Goal: Transaction & Acquisition: Book appointment/travel/reservation

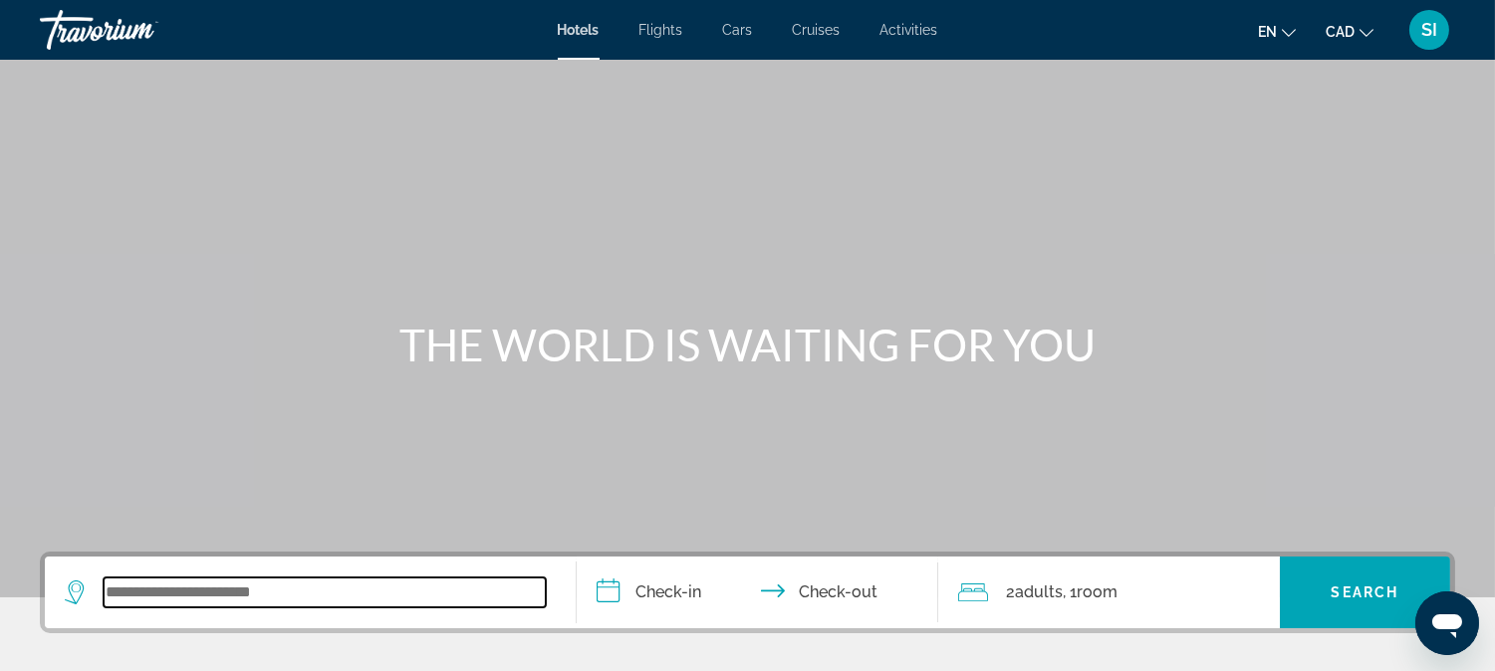
click at [296, 603] on input "Search widget" at bounding box center [325, 593] width 442 height 30
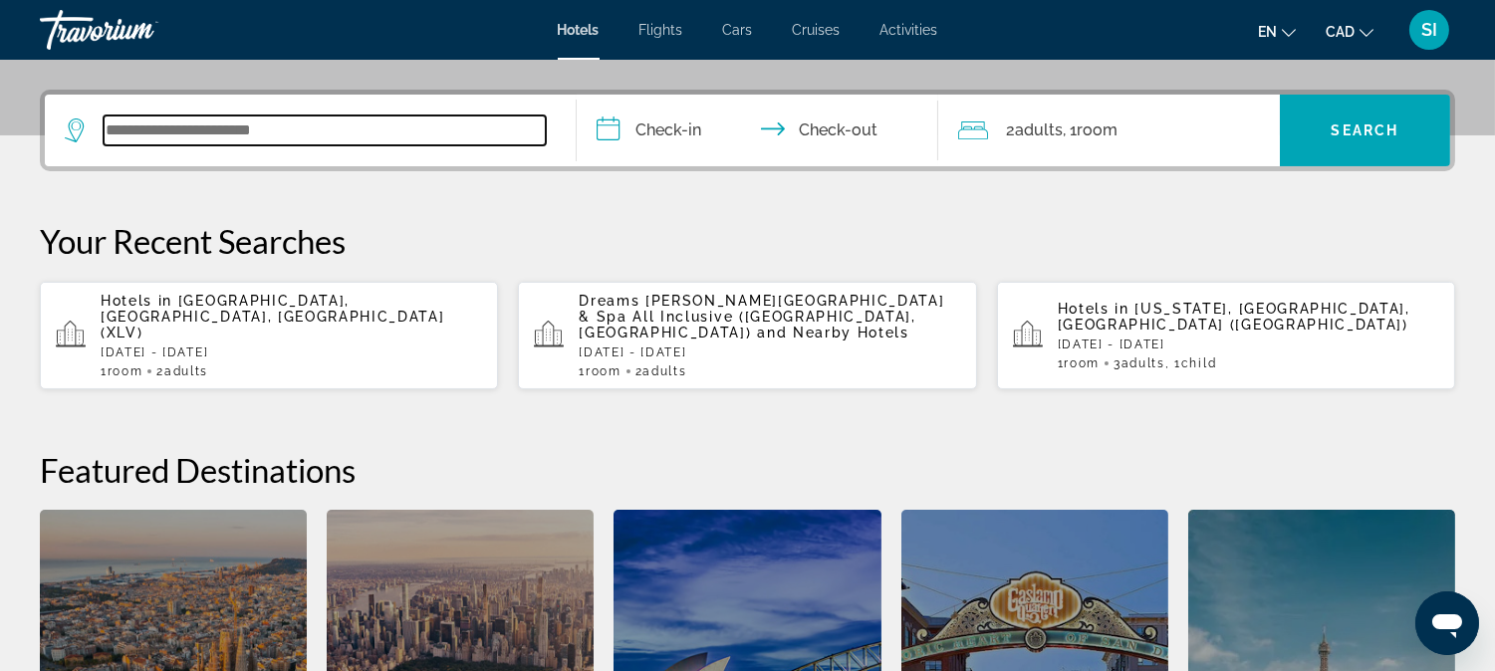
scroll to position [486, 0]
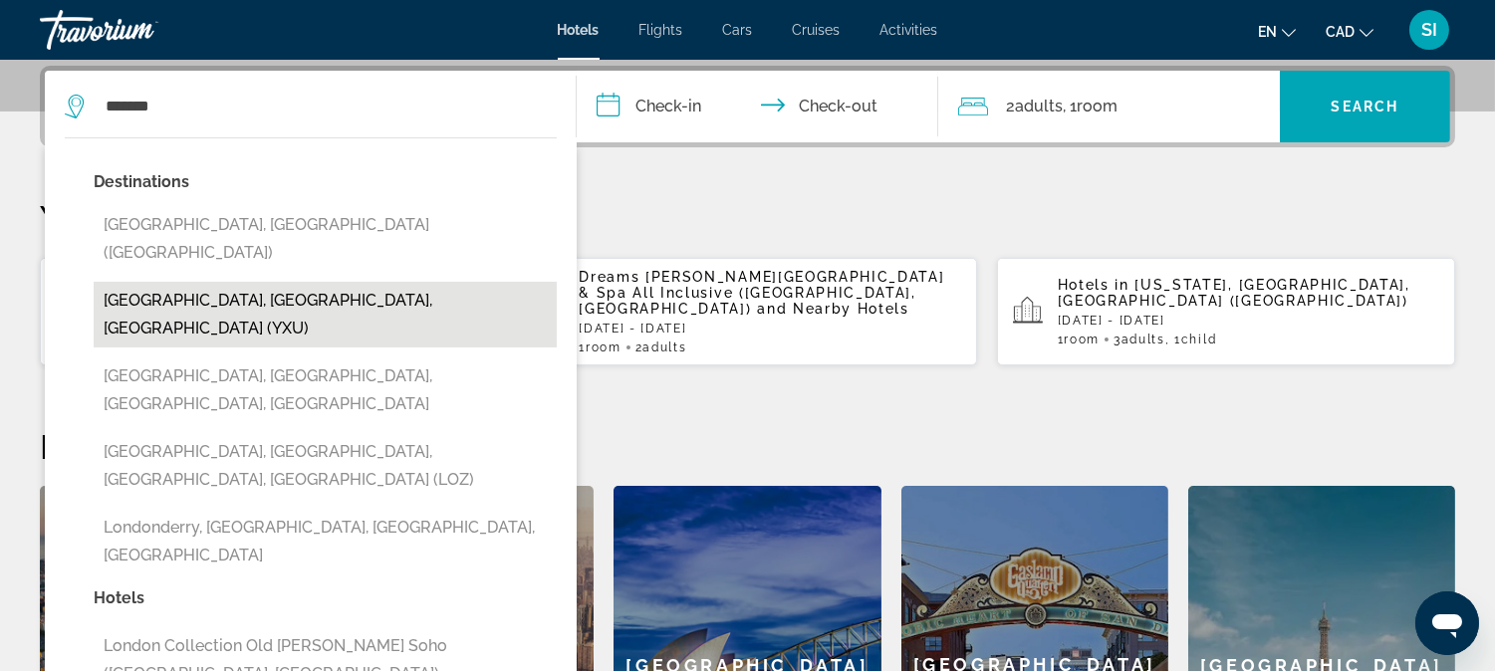
click at [265, 282] on button "[GEOGRAPHIC_DATA], [GEOGRAPHIC_DATA], [GEOGRAPHIC_DATA] (YXU)" at bounding box center [325, 315] width 463 height 66
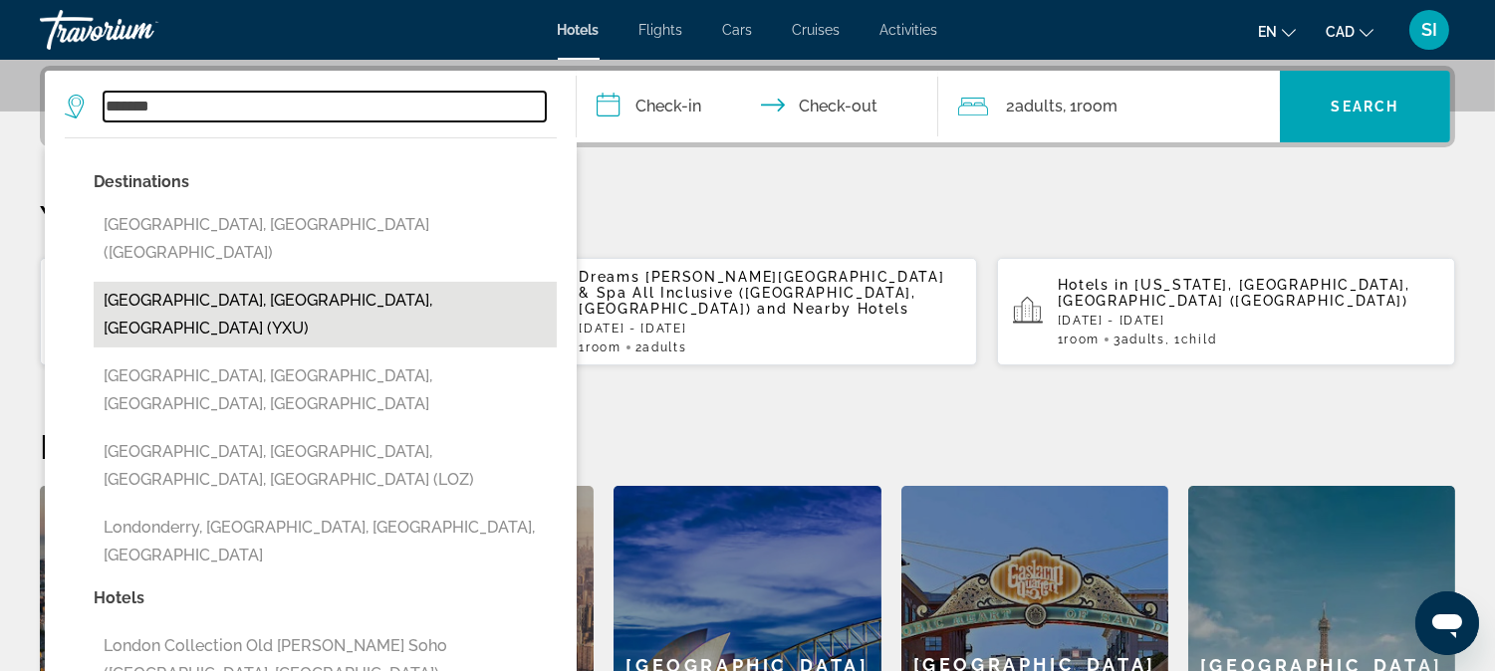
type input "**********"
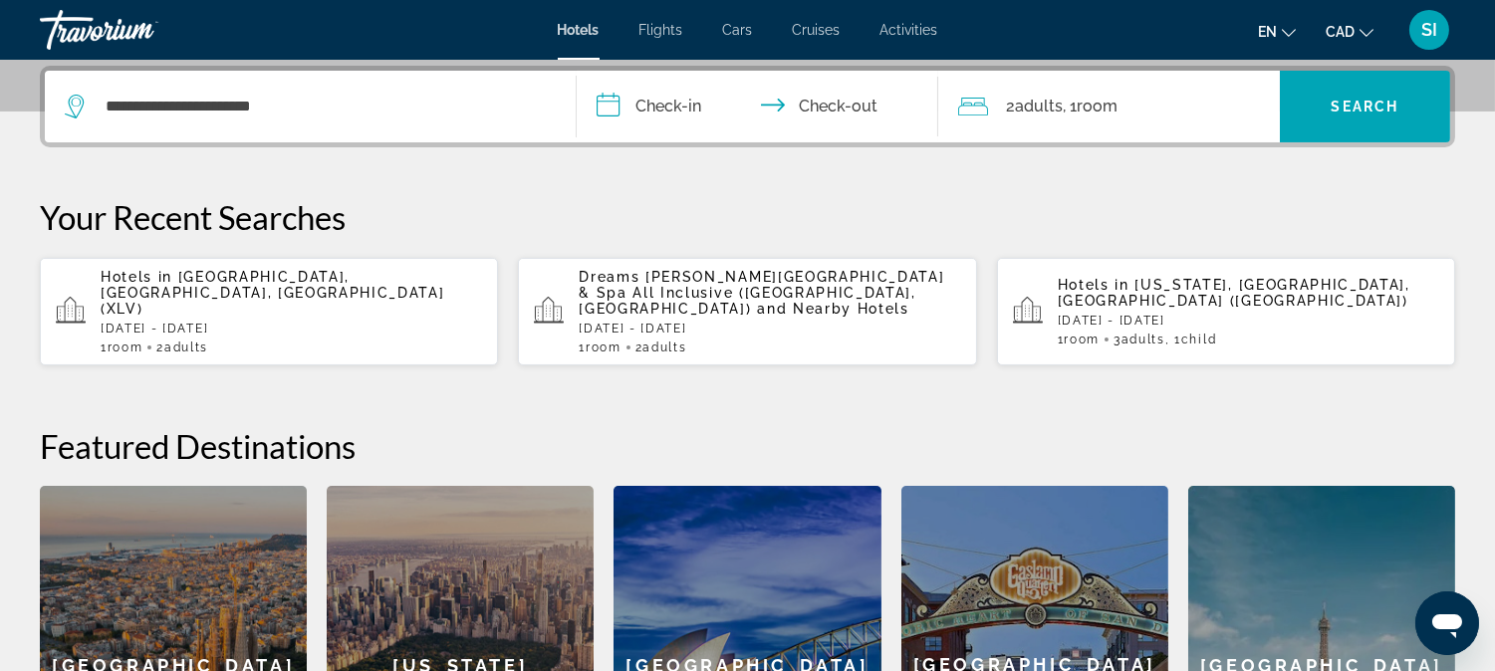
click at [677, 93] on input "**********" at bounding box center [762, 110] width 370 height 78
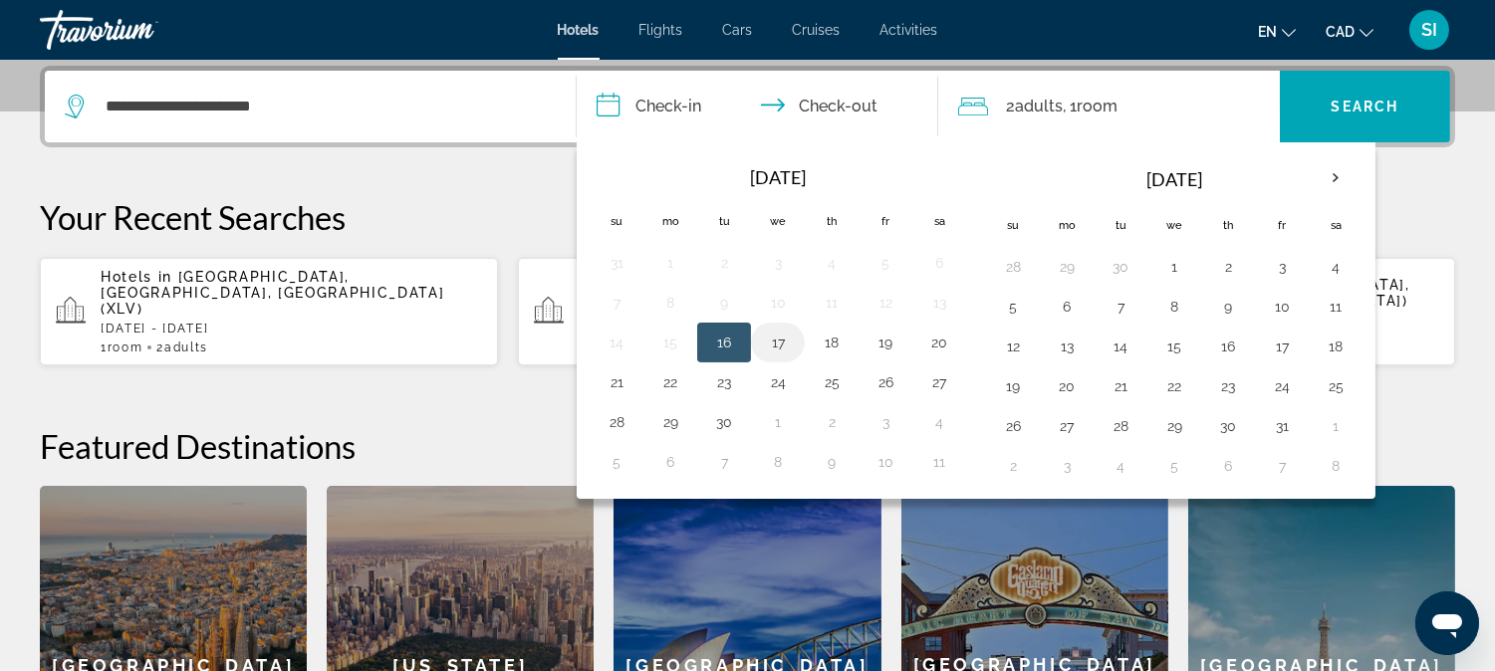
click at [774, 337] on button "17" at bounding box center [778, 343] width 32 height 28
click at [835, 335] on button "18" at bounding box center [832, 343] width 32 height 28
type input "**********"
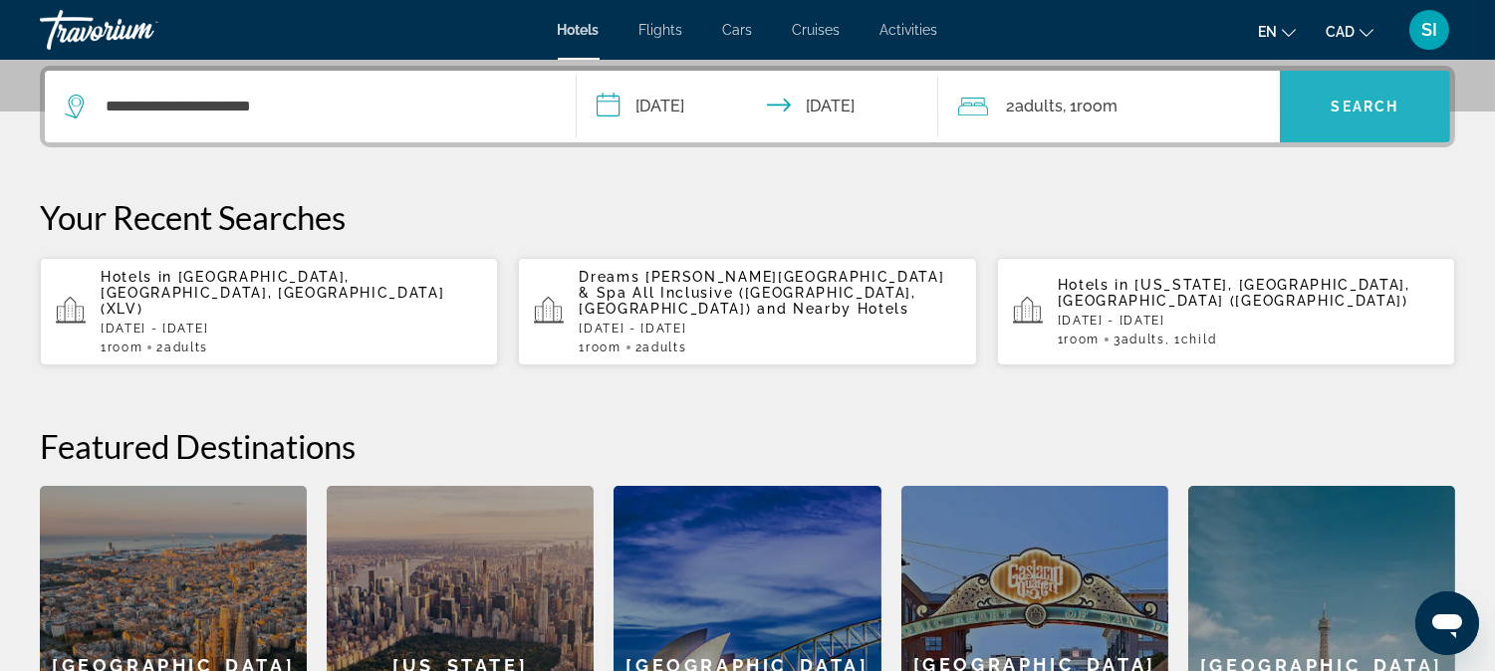
click at [1321, 103] on span "Search widget" at bounding box center [1365, 107] width 170 height 48
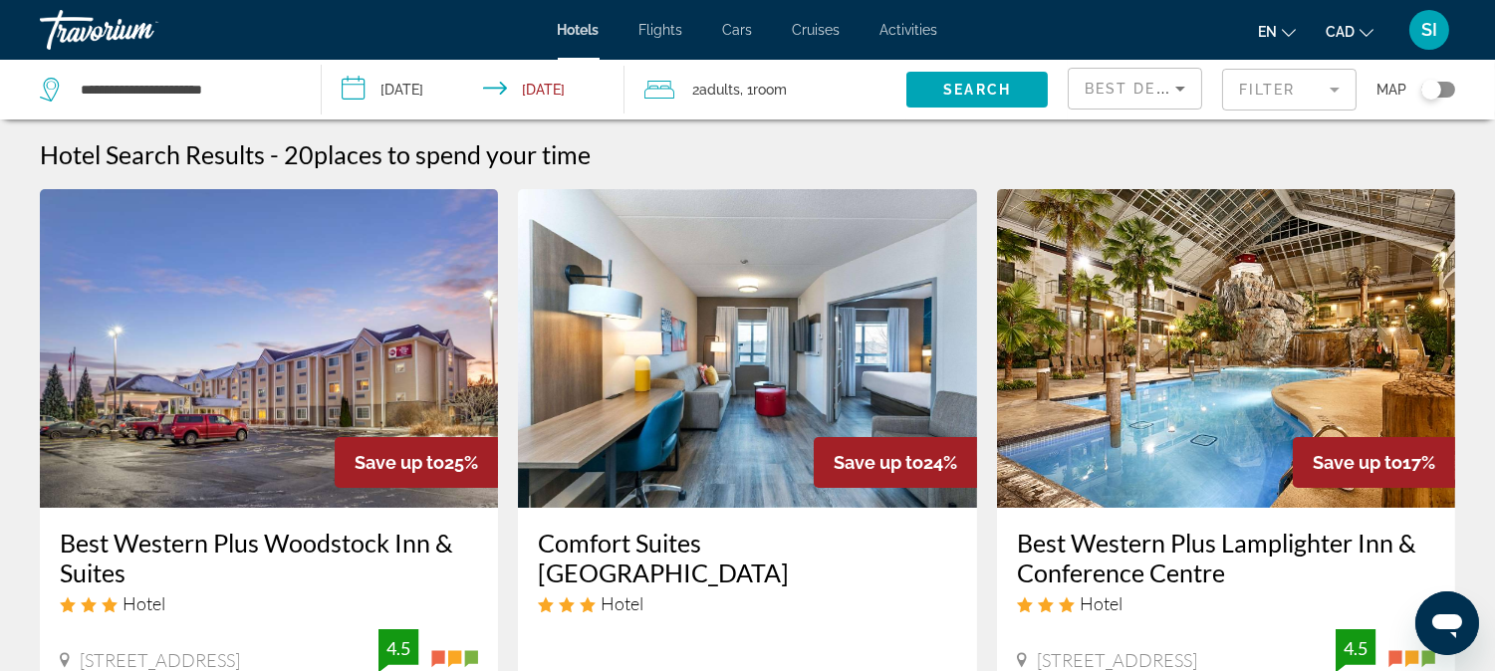
click at [1114, 544] on h3 "Best Western Plus Lamplighter Inn & Conference Centre" at bounding box center [1226, 558] width 418 height 60
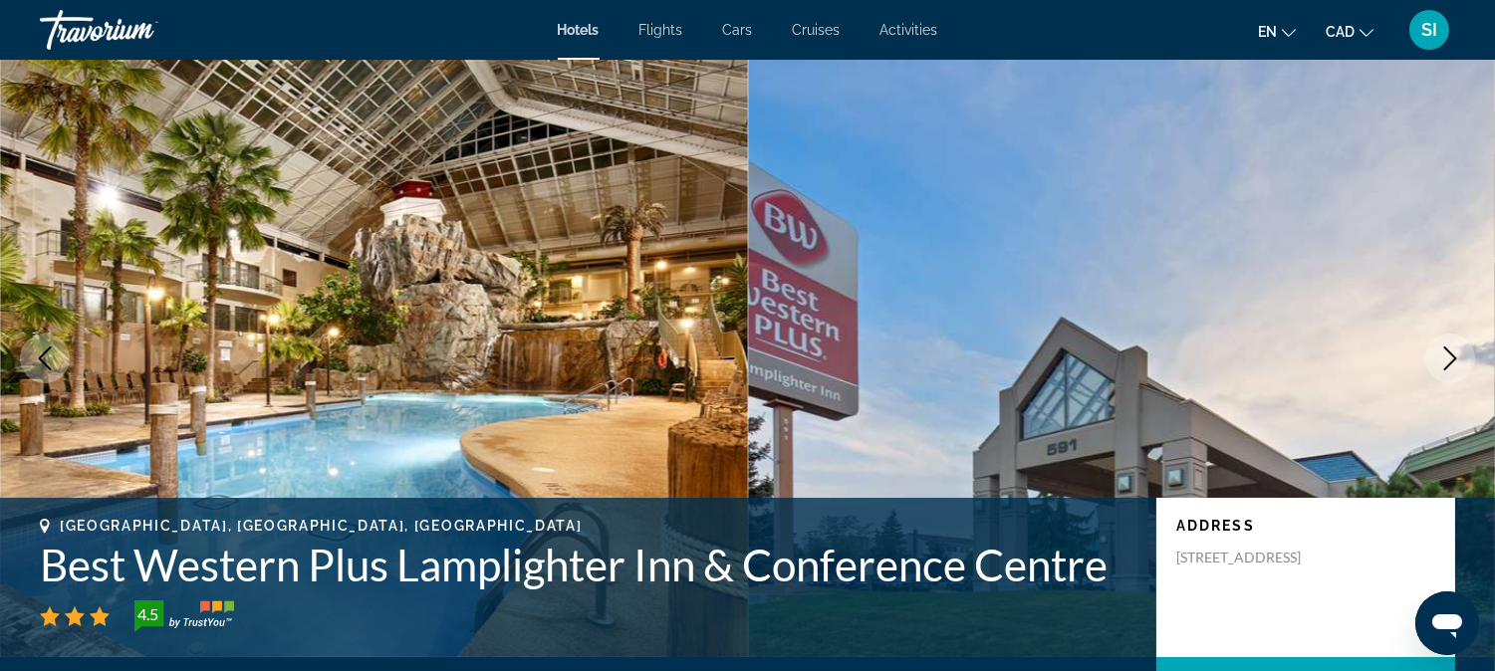
click at [1457, 360] on icon "Next image" at bounding box center [1450, 359] width 24 height 24
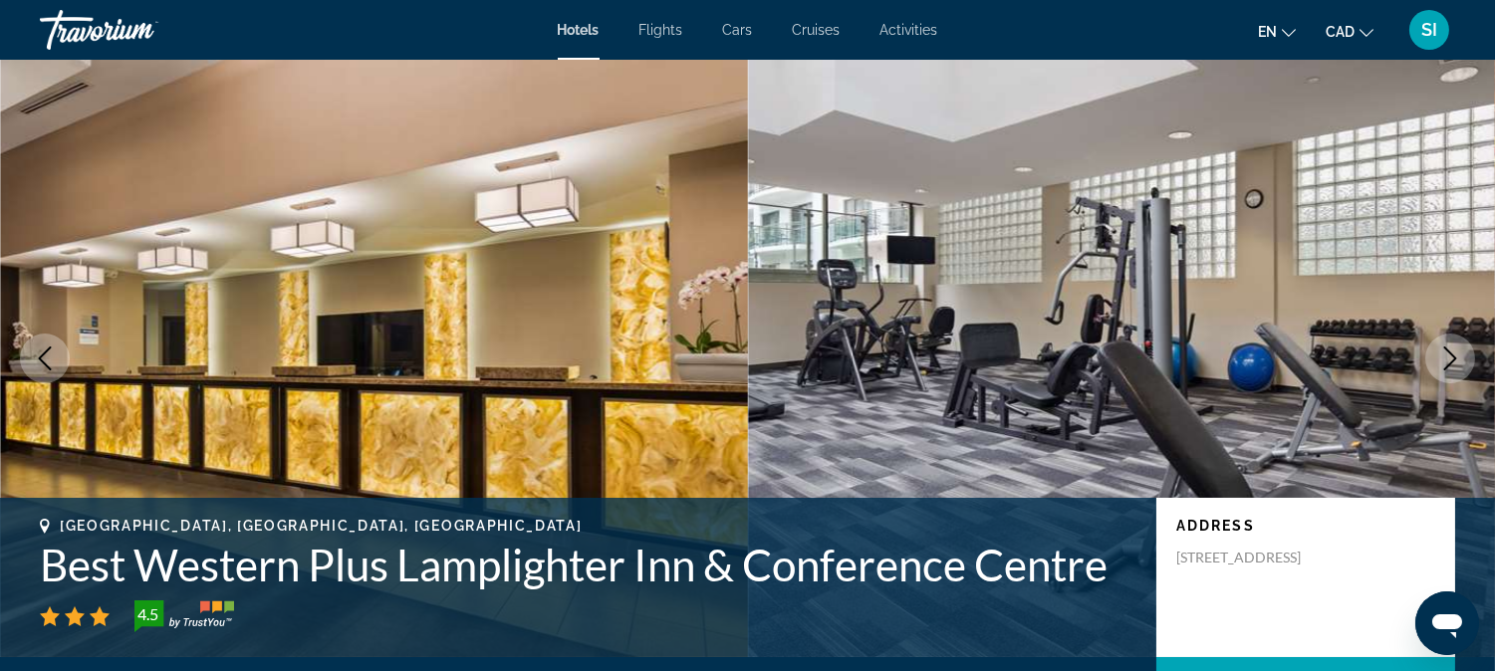
click at [1442, 357] on icon "Next image" at bounding box center [1450, 359] width 24 height 24
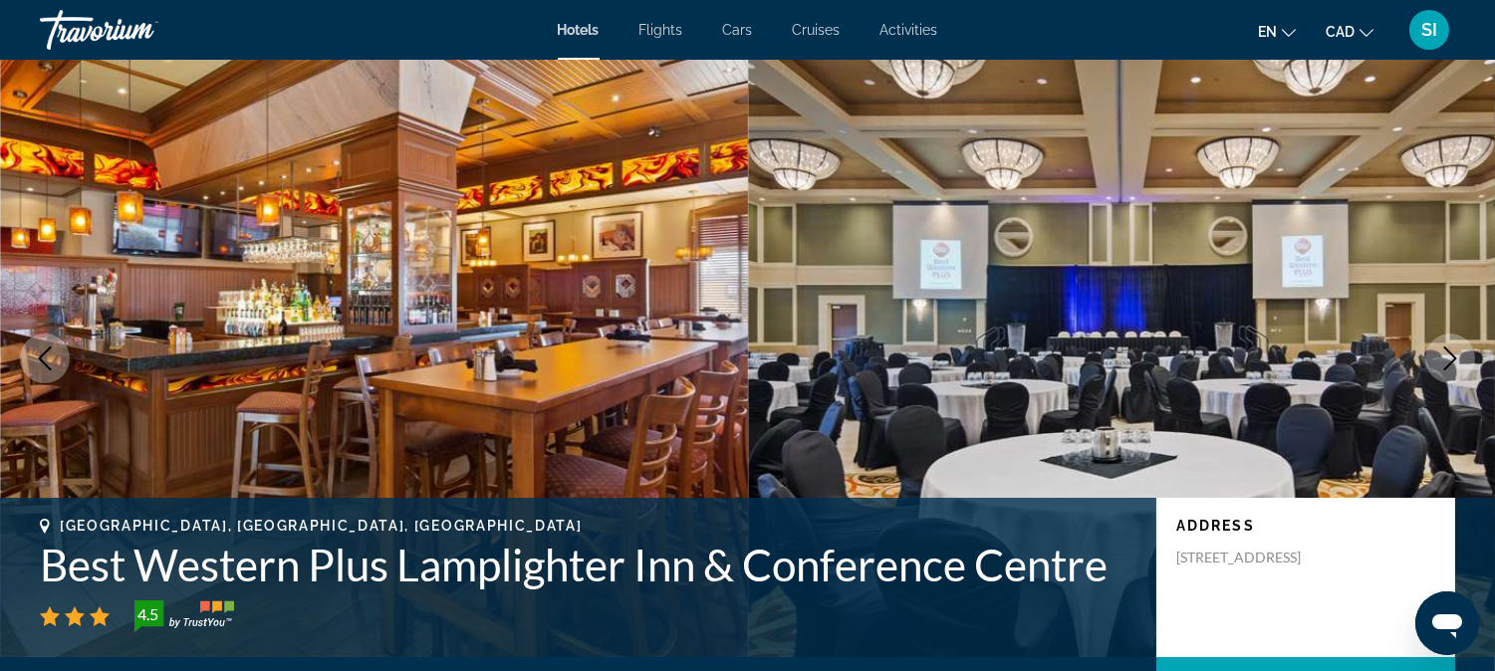
click at [1442, 357] on icon "Next image" at bounding box center [1450, 359] width 24 height 24
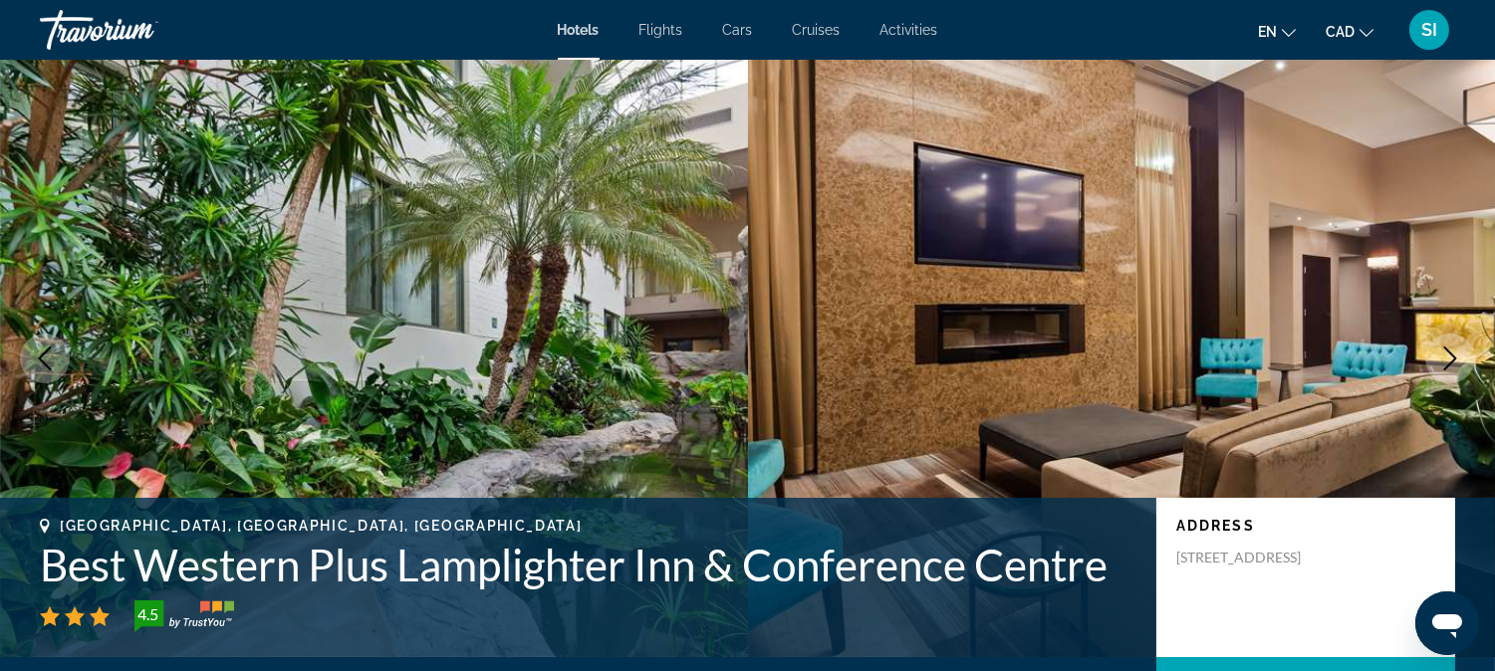
click at [1442, 357] on icon "Next image" at bounding box center [1450, 359] width 24 height 24
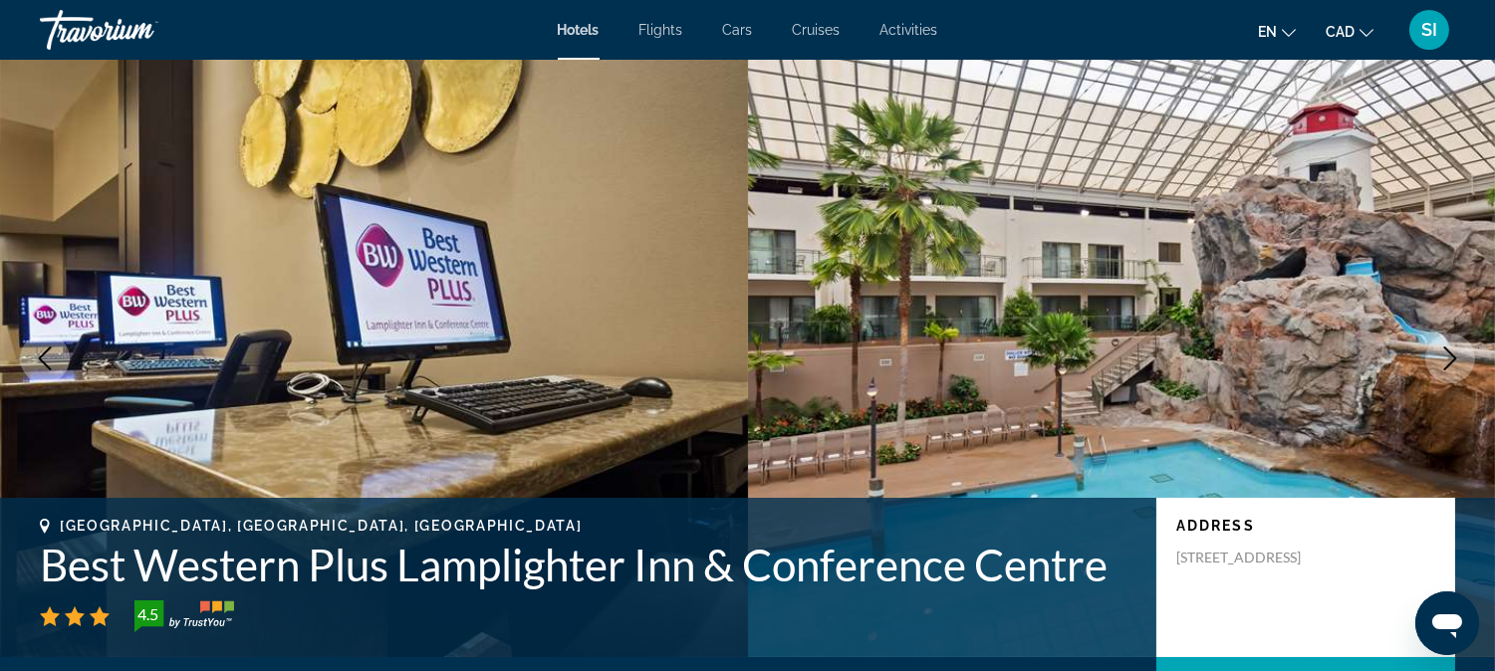
click at [1442, 357] on icon "Next image" at bounding box center [1450, 359] width 24 height 24
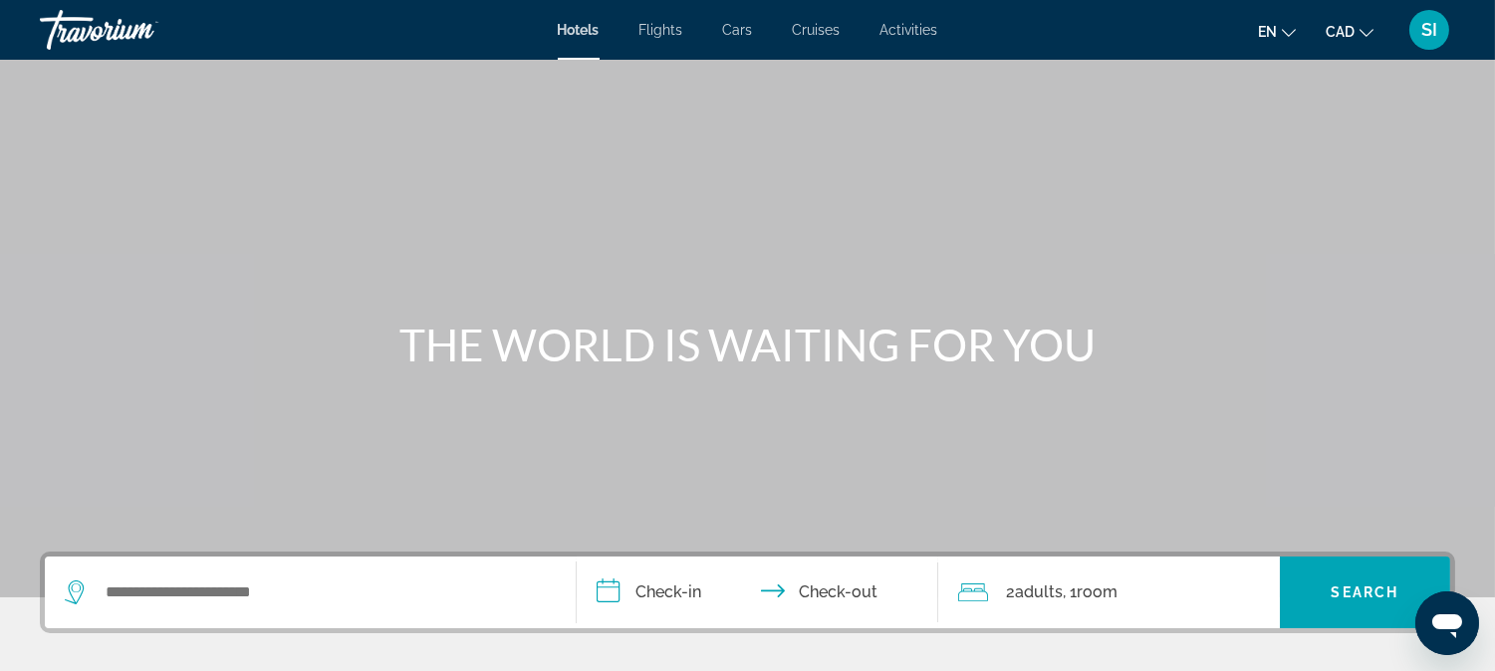
click at [330, 620] on div "Search widget" at bounding box center [310, 593] width 491 height 72
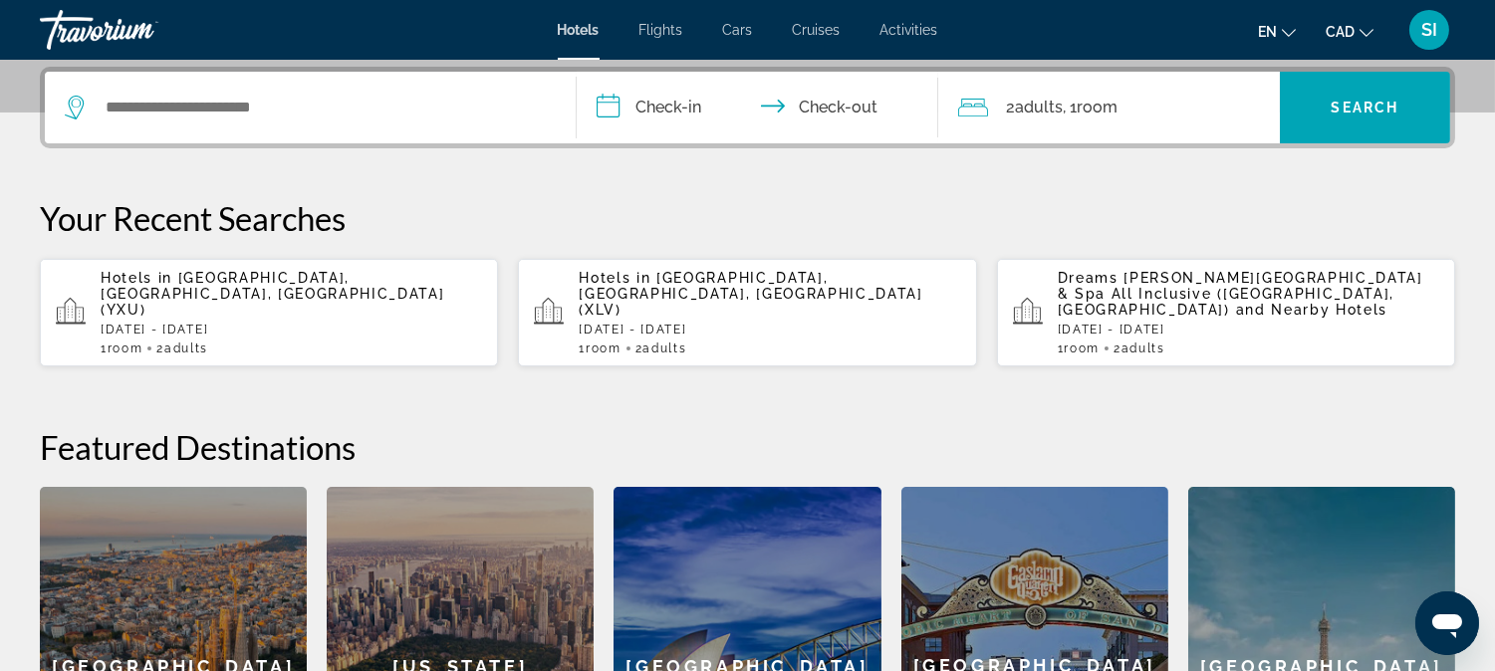
scroll to position [486, 0]
click at [276, 341] on div "1 Room rooms 2 Adult Adults" at bounding box center [292, 348] width 382 height 14
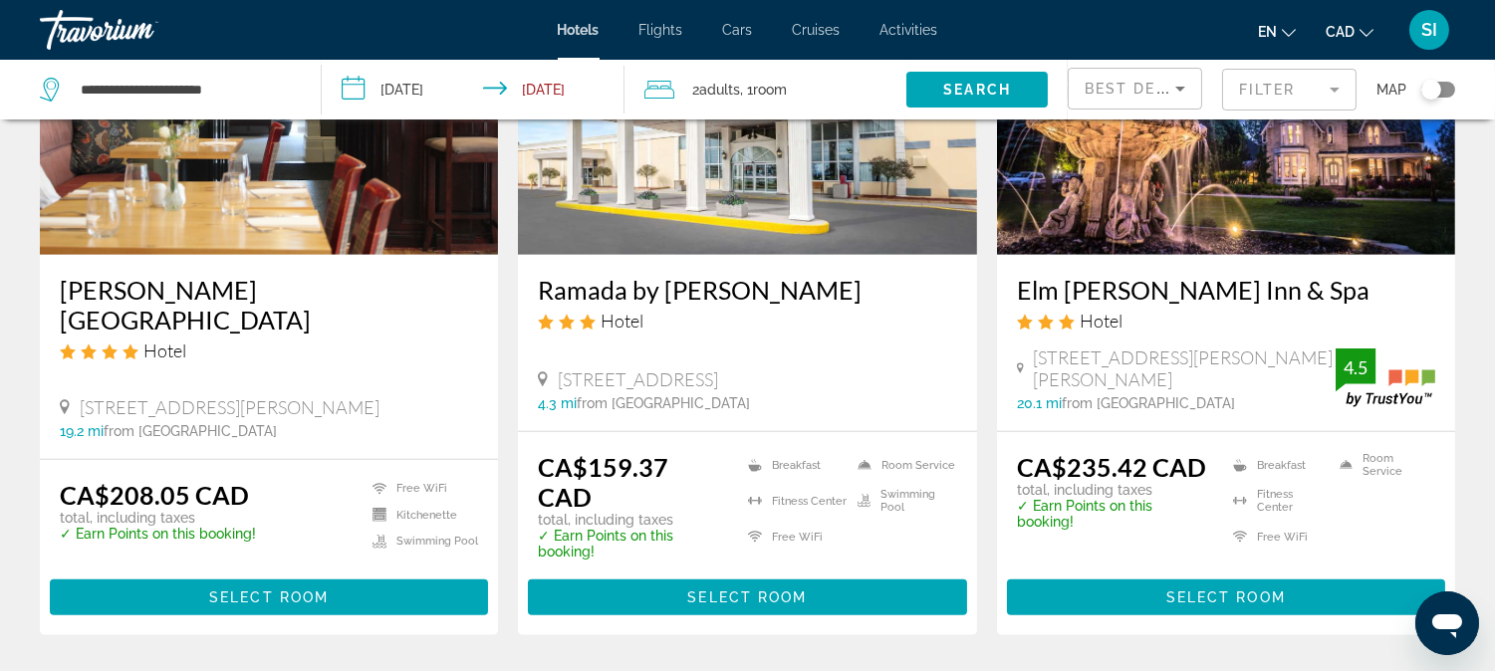
scroll to position [2701, 0]
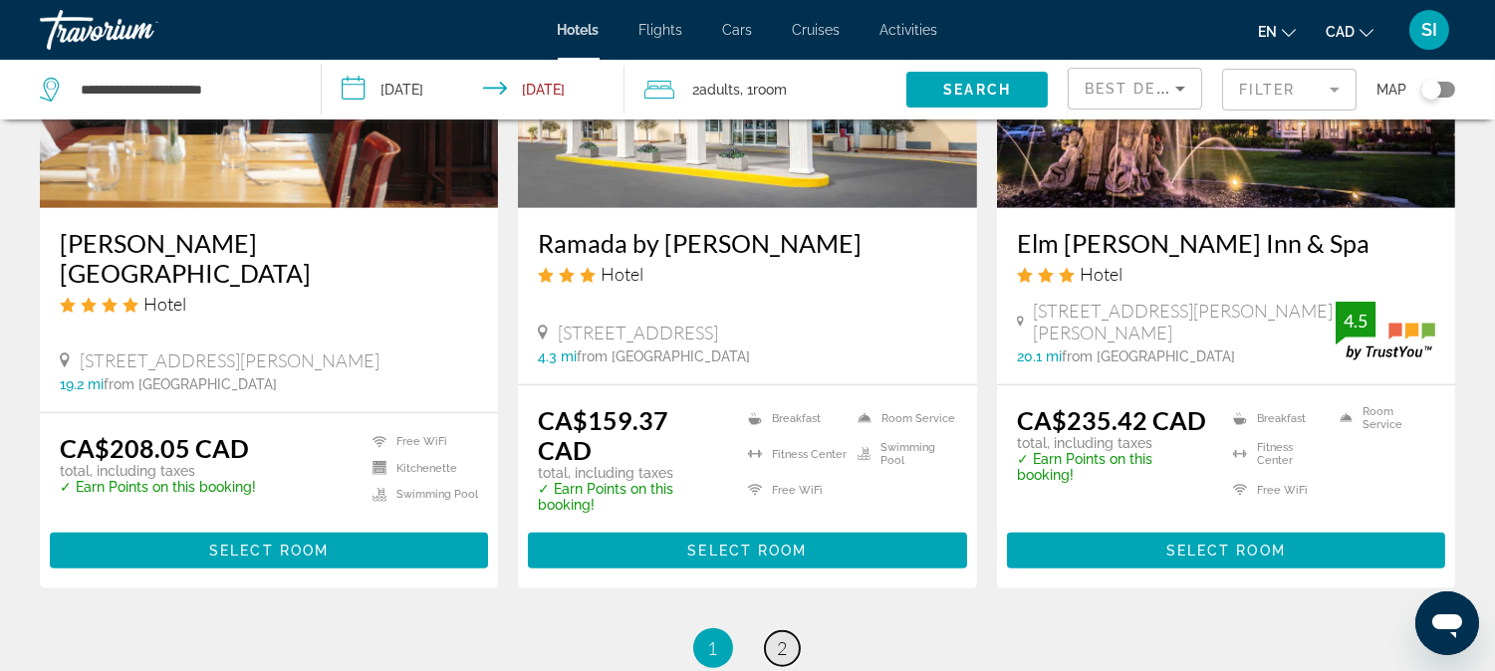
click at [778, 638] on span "2" at bounding box center [783, 649] width 10 height 22
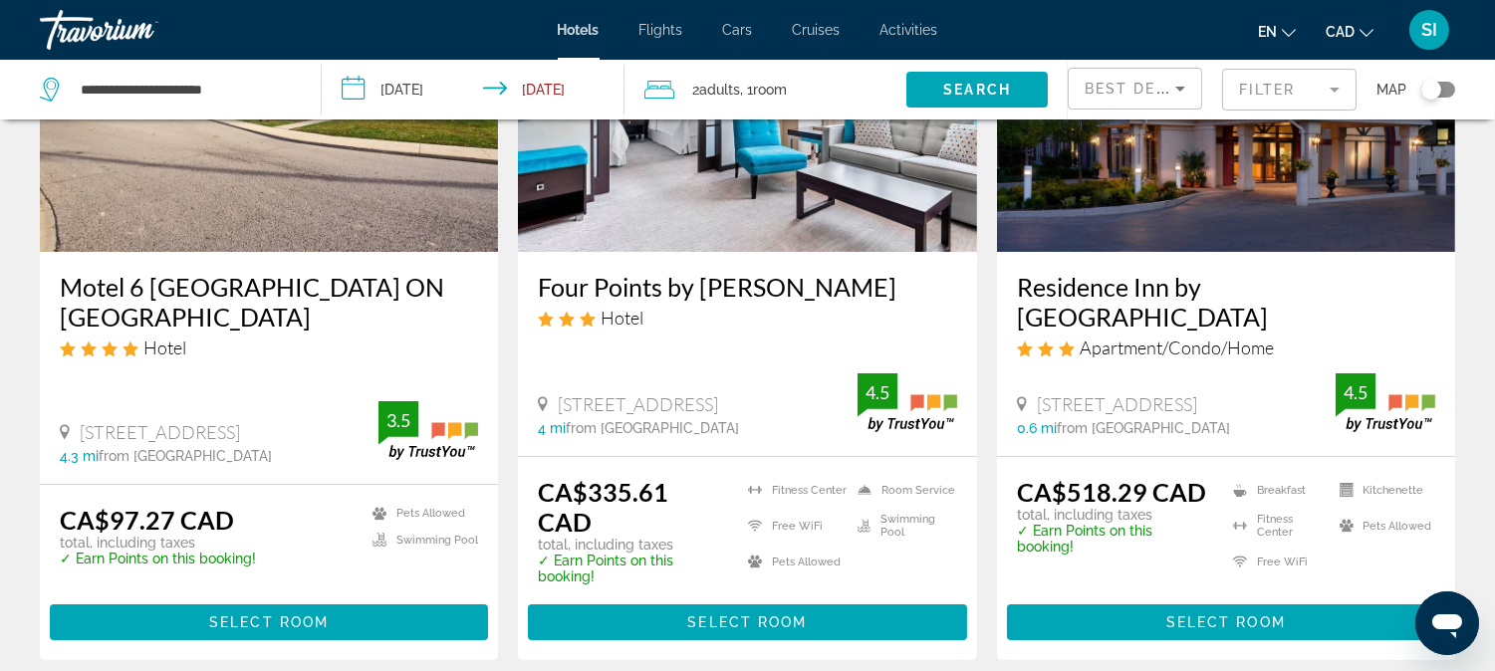
scroll to position [310, 0]
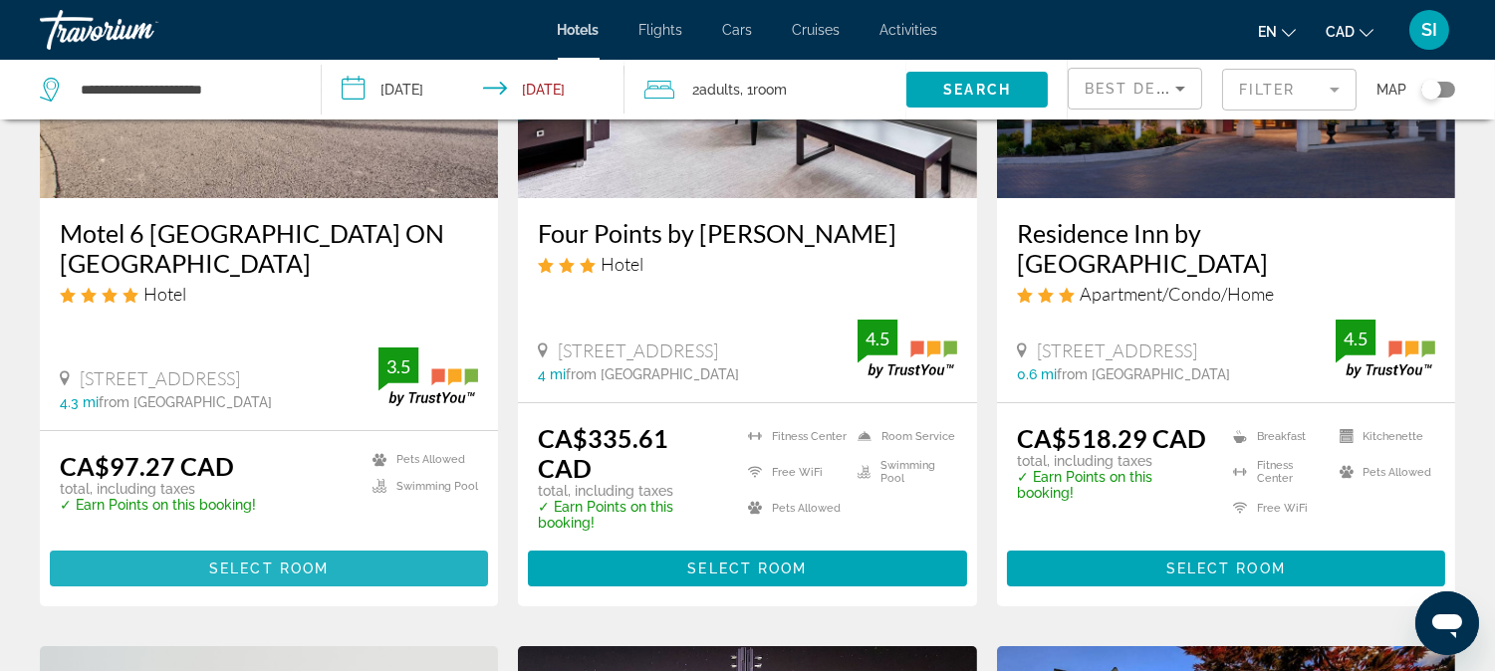
click at [312, 558] on span "Main content" at bounding box center [269, 569] width 438 height 48
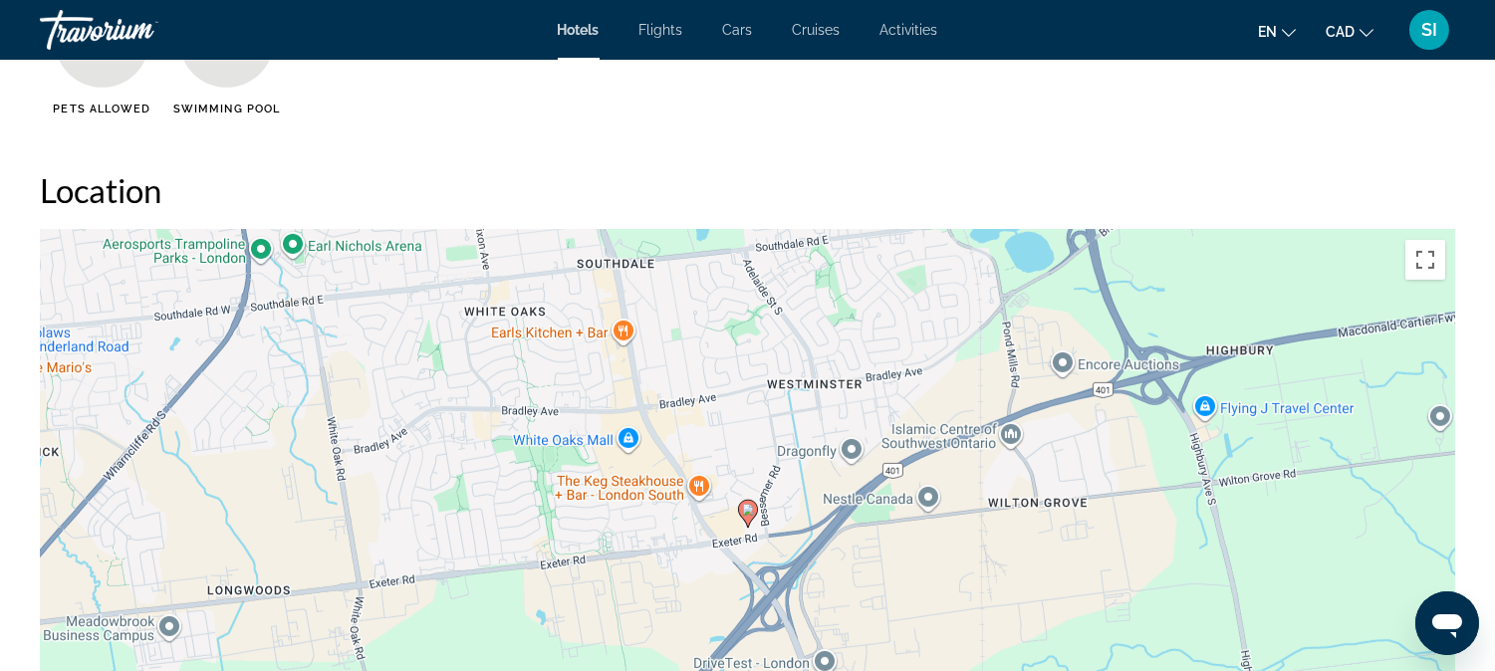
scroll to position [1638, 0]
